Goal: Information Seeking & Learning: Learn about a topic

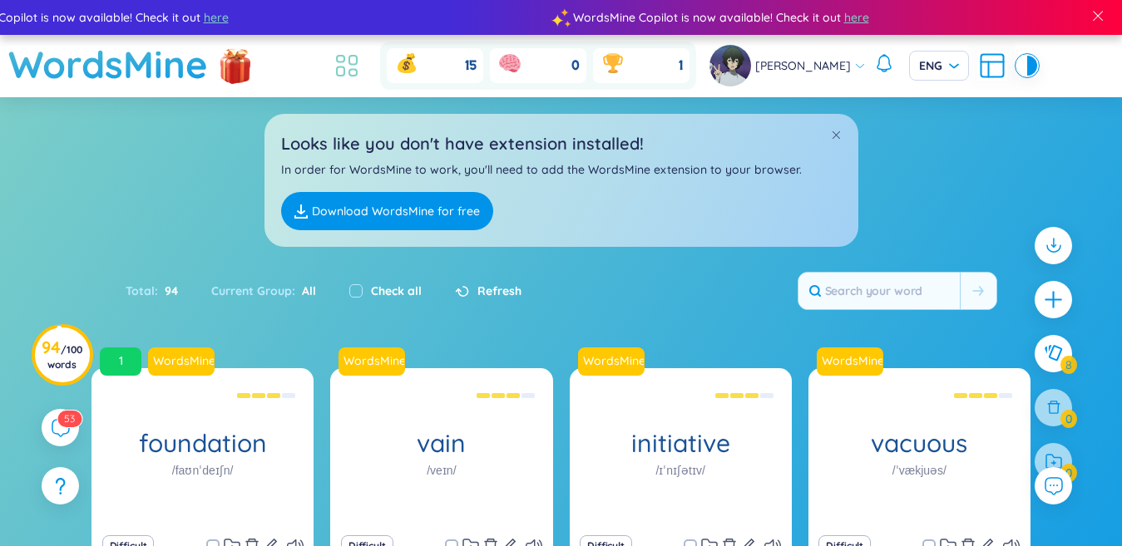
click at [348, 51] on icon at bounding box center [347, 66] width 30 height 30
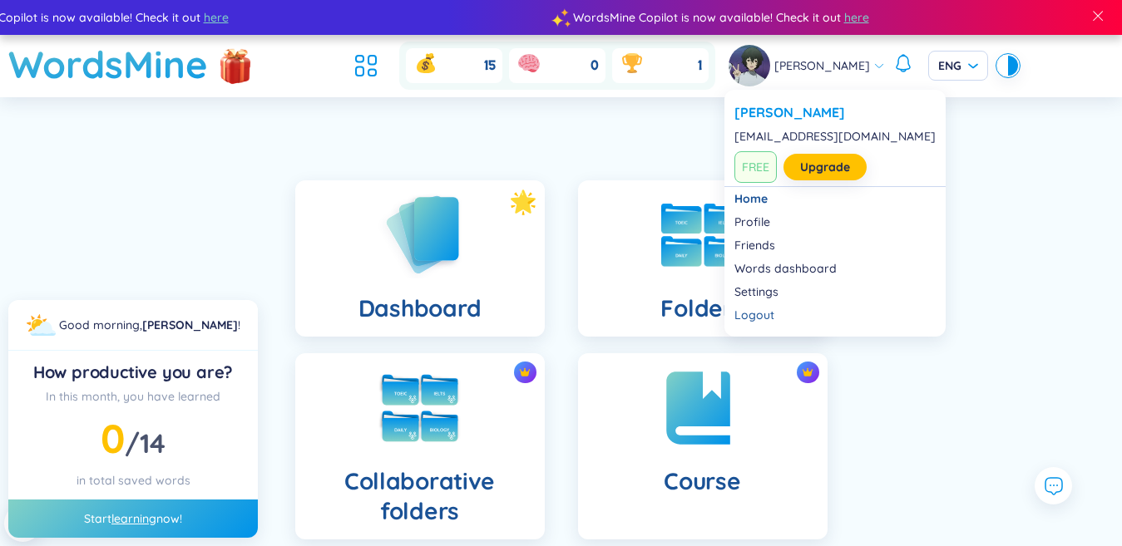
scroll to position [333, 0]
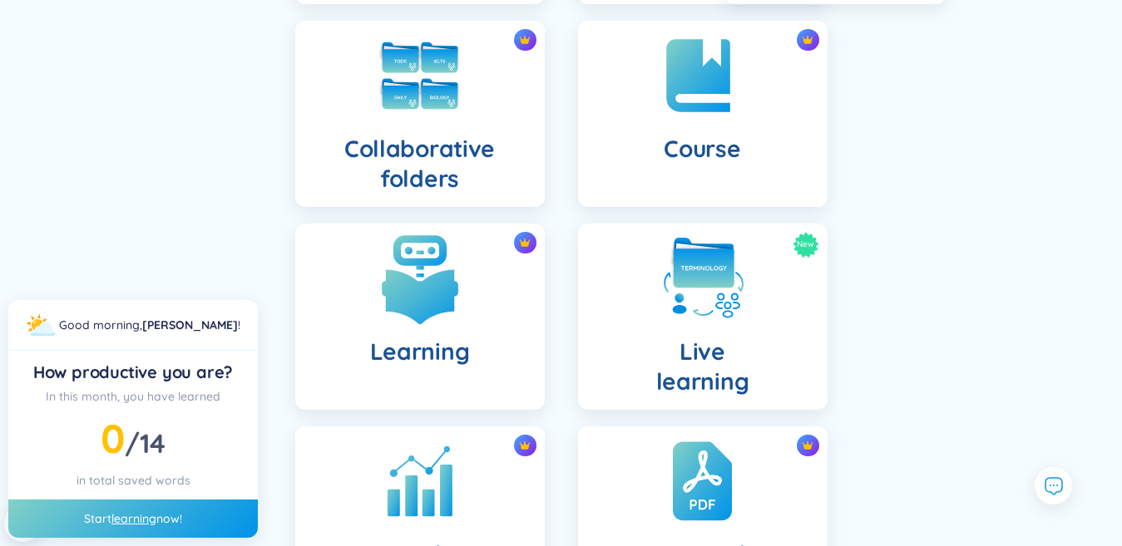
click at [437, 310] on img at bounding box center [419, 278] width 91 height 91
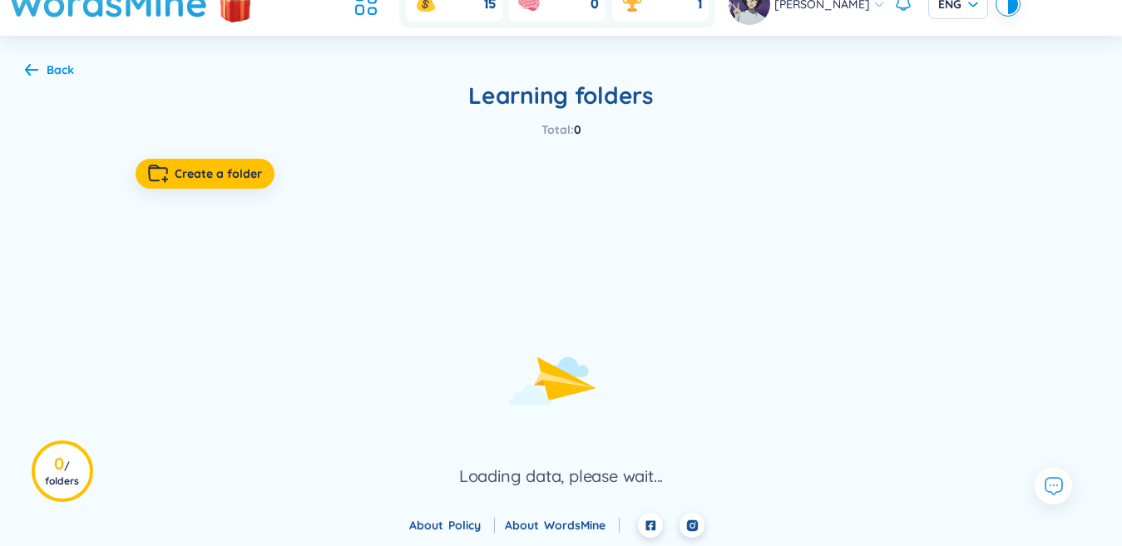
scroll to position [57, 0]
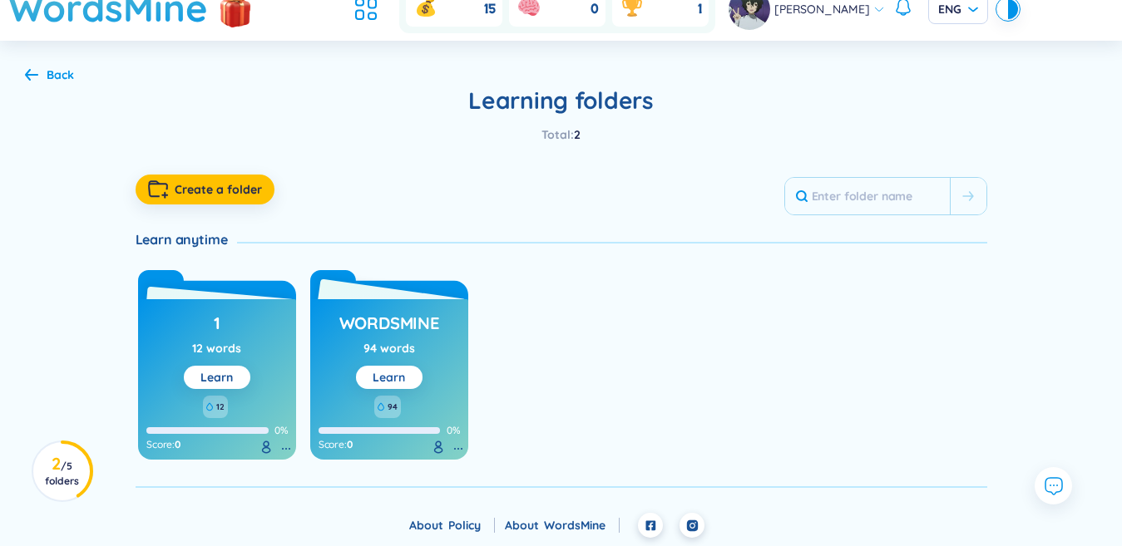
click at [401, 375] on link "Learn" at bounding box center [389, 377] width 32 height 15
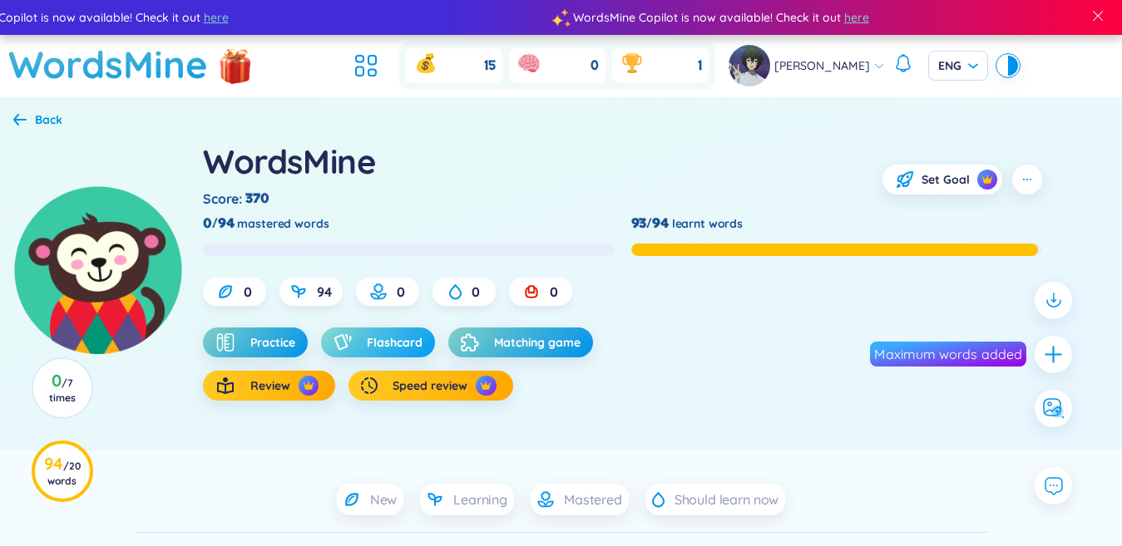
click at [418, 348] on span "Flashcard" at bounding box center [395, 342] width 56 height 17
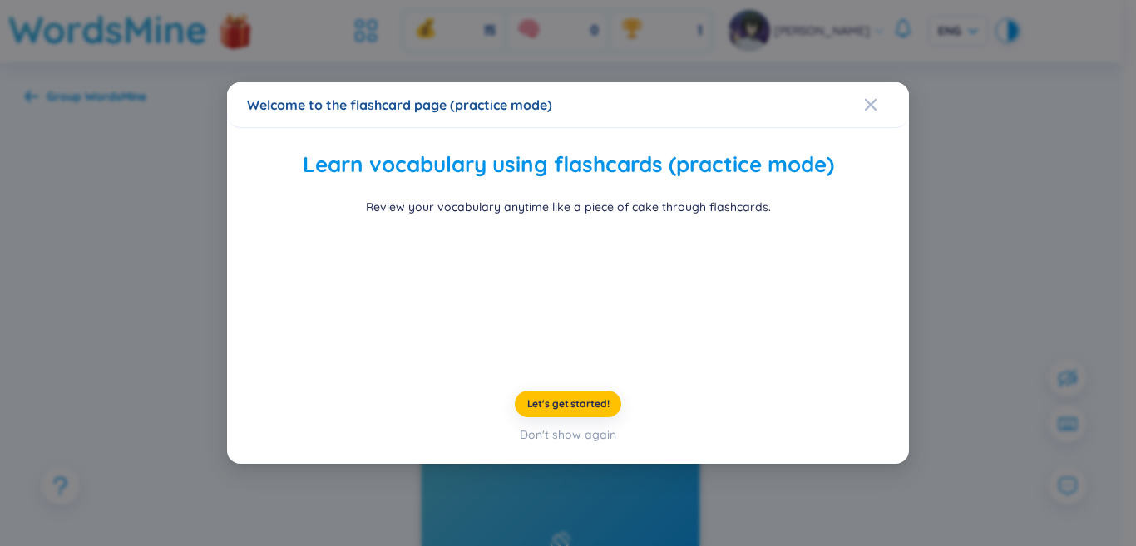
click at [941, 279] on div "Welcome to the flashcard page (practice mode) Learn vocabulary using flashcards…" at bounding box center [568, 273] width 1136 height 546
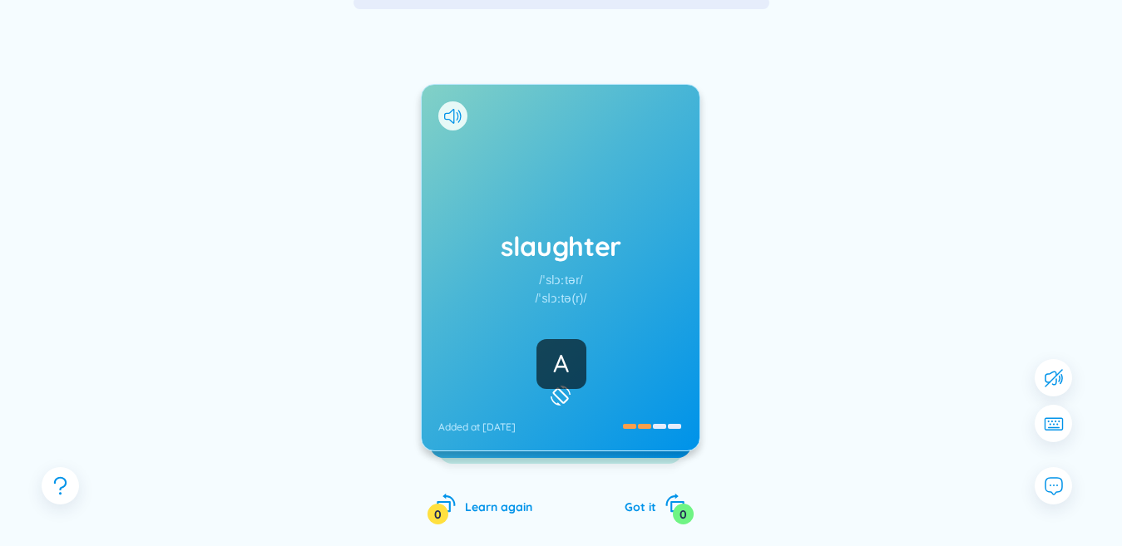
scroll to position [133, 0]
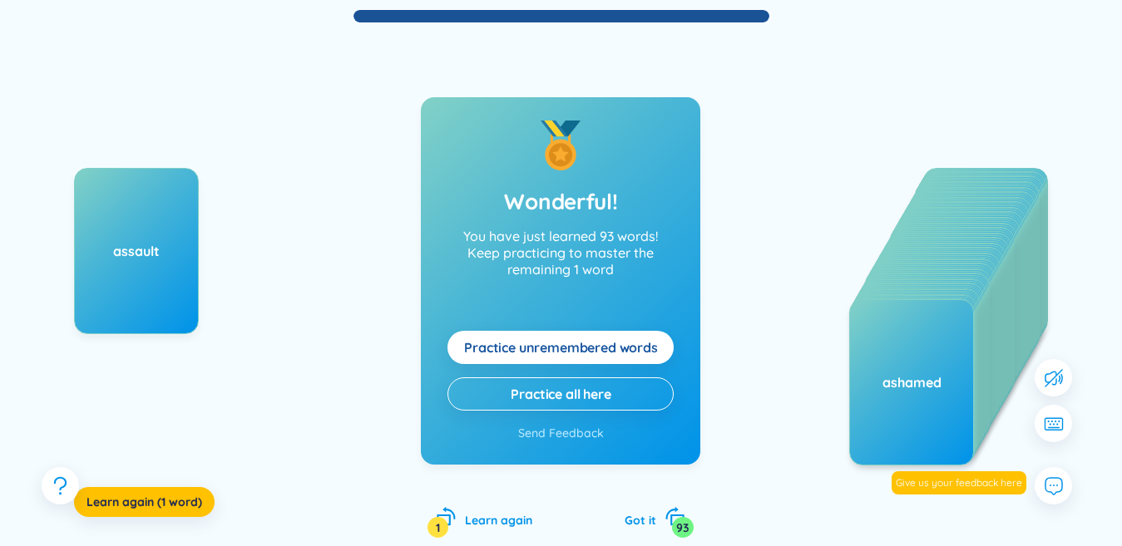
click at [570, 347] on span "Practice unremembered words" at bounding box center [561, 348] width 194 height 18
